Goal: Task Accomplishment & Management: Manage account settings

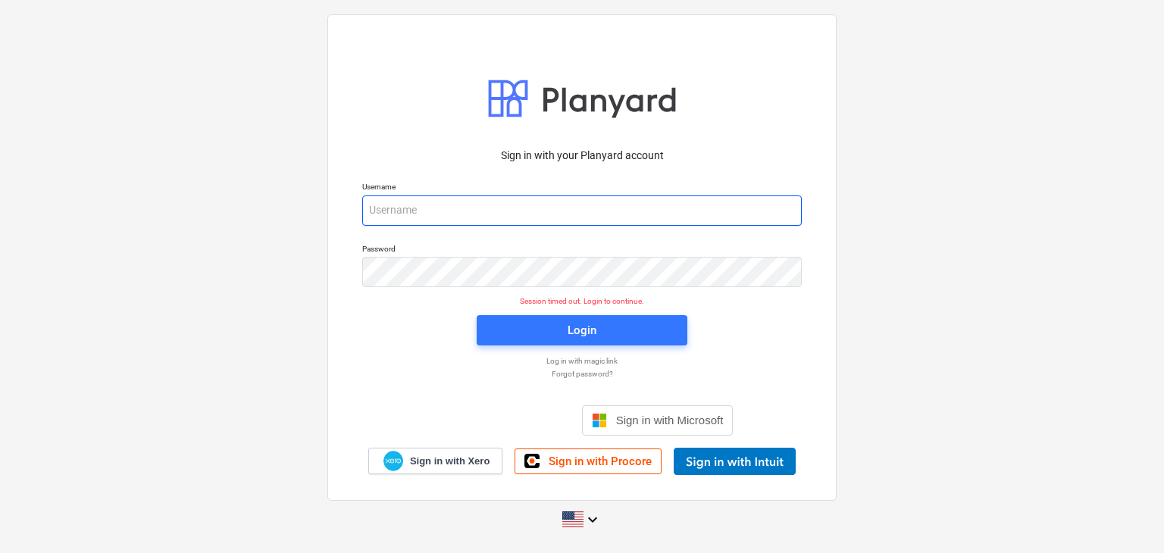
click at [387, 217] on input "email" at bounding box center [582, 211] width 440 height 30
click at [385, 216] on input "email" at bounding box center [582, 211] width 440 height 30
paste input "projects@litcouae.com"
type input "projects@litcouae.com"
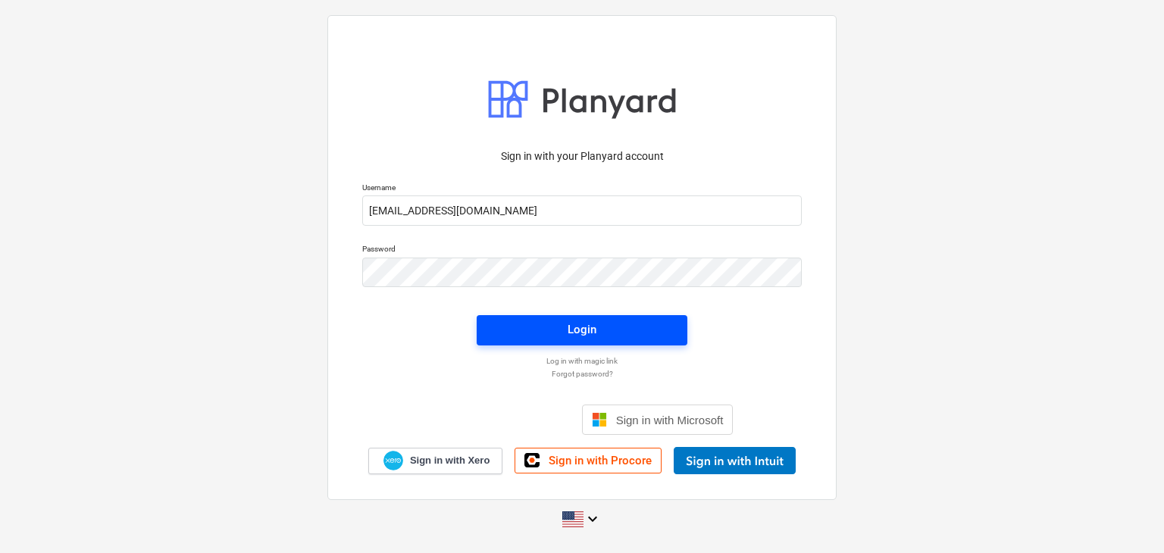
click at [506, 337] on span "Login" at bounding box center [582, 330] width 174 height 20
